Goal: Obtain resource: Download file/media

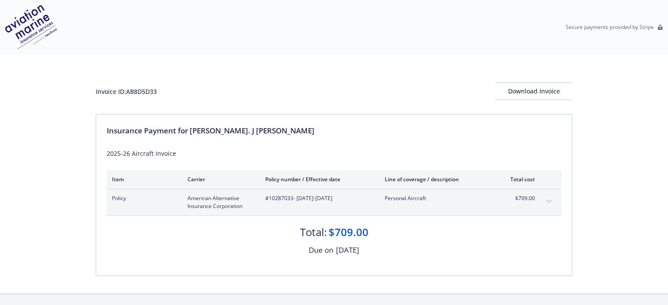
click at [549, 201] on icon "expand content" at bounding box center [548, 202] width 5 height 4
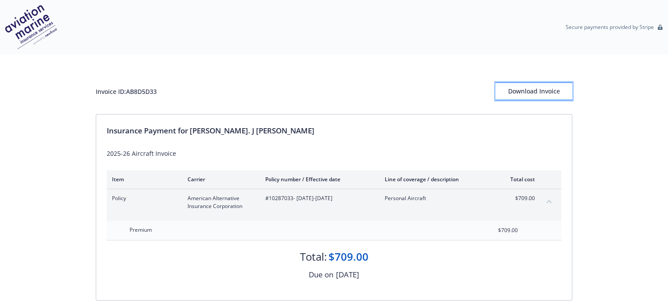
click at [538, 94] on div "Download Invoice" at bounding box center [533, 91] width 77 height 17
